Goal: Task Accomplishment & Management: Use online tool/utility

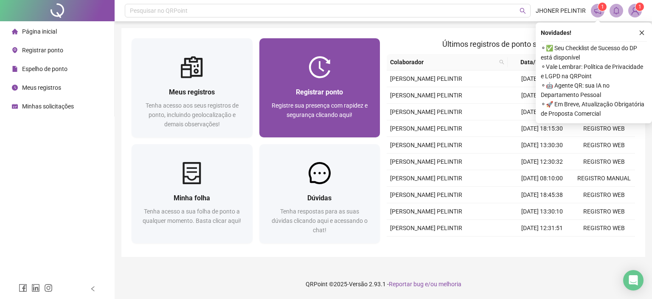
click at [309, 85] on div "Registrar ponto Registre sua presença com rapidez e segurança clicando aqui!" at bounding box center [320, 107] width 121 height 59
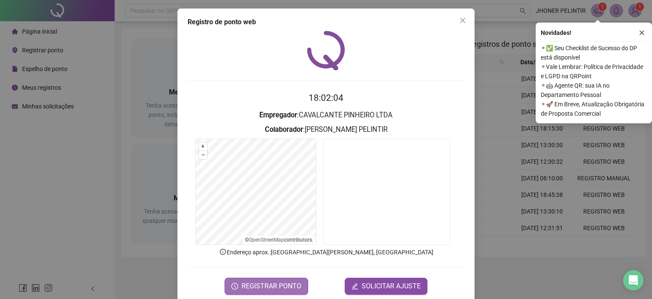
click at [294, 290] on span "REGISTRAR PONTO" at bounding box center [272, 286] width 60 height 10
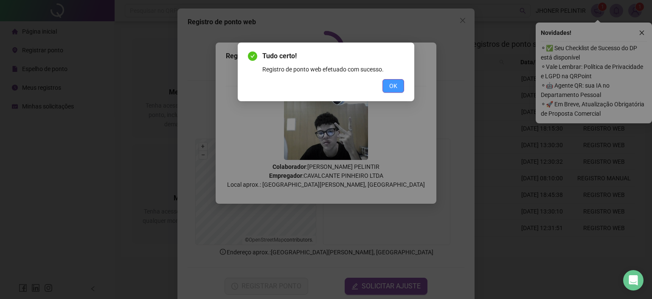
click at [391, 85] on span "OK" at bounding box center [394, 85] width 8 height 9
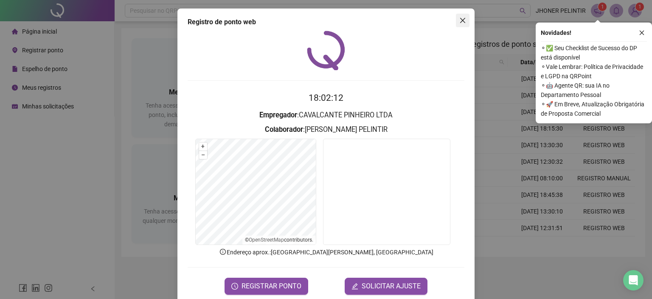
click at [461, 22] on icon "close" at bounding box center [462, 20] width 5 height 5
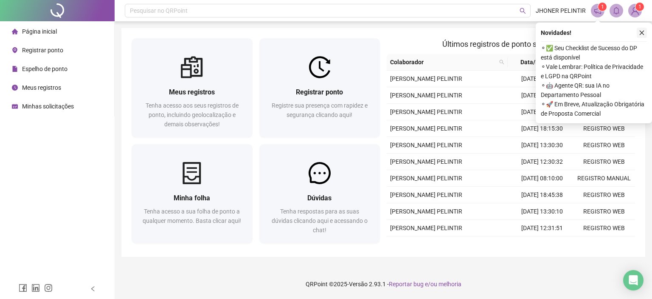
click at [641, 32] on icon "close" at bounding box center [642, 33] width 6 height 6
click at [641, 31] on icon "close" at bounding box center [642, 33] width 5 height 5
